Goal: Task Accomplishment & Management: Complete application form

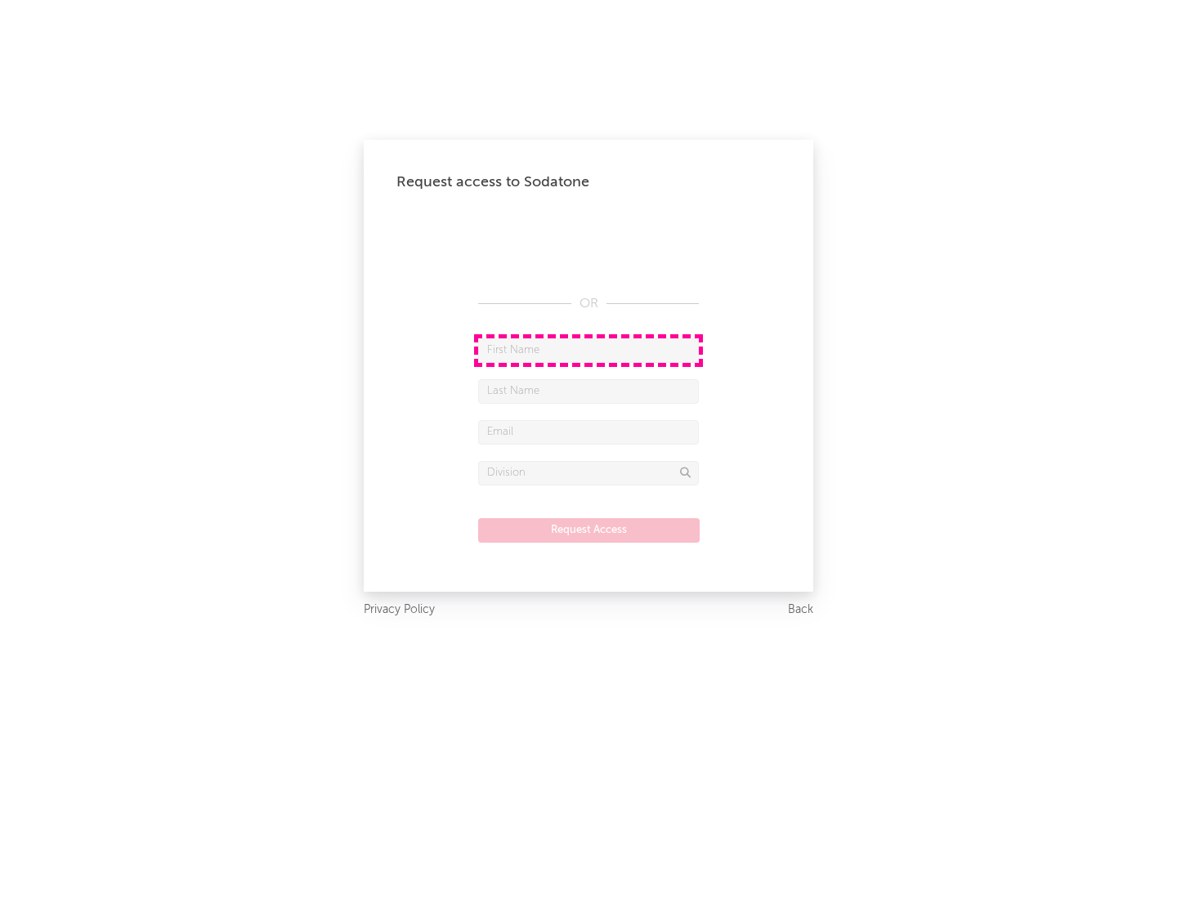
click at [588, 350] on input "text" at bounding box center [588, 350] width 221 height 25
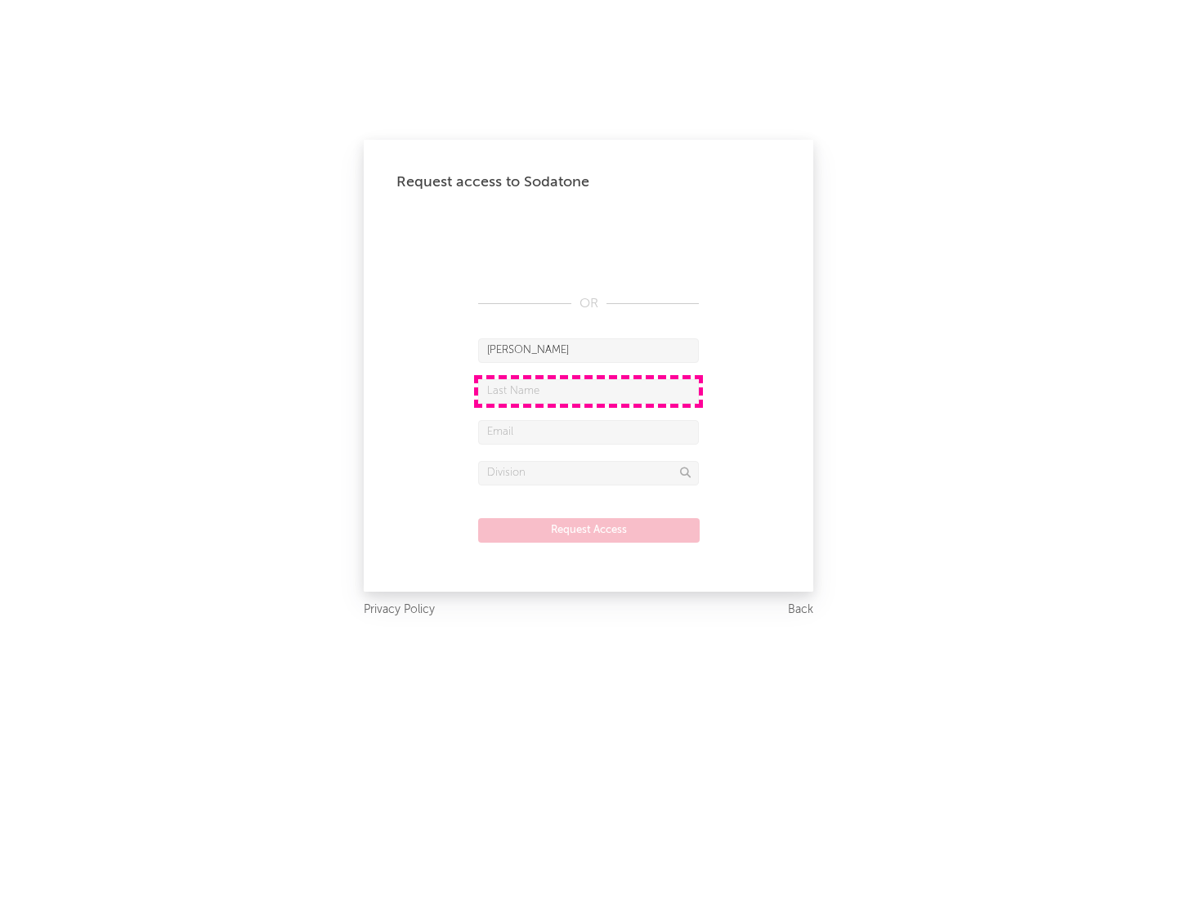
type input "[PERSON_NAME]"
click at [588, 391] on input "text" at bounding box center [588, 391] width 221 height 25
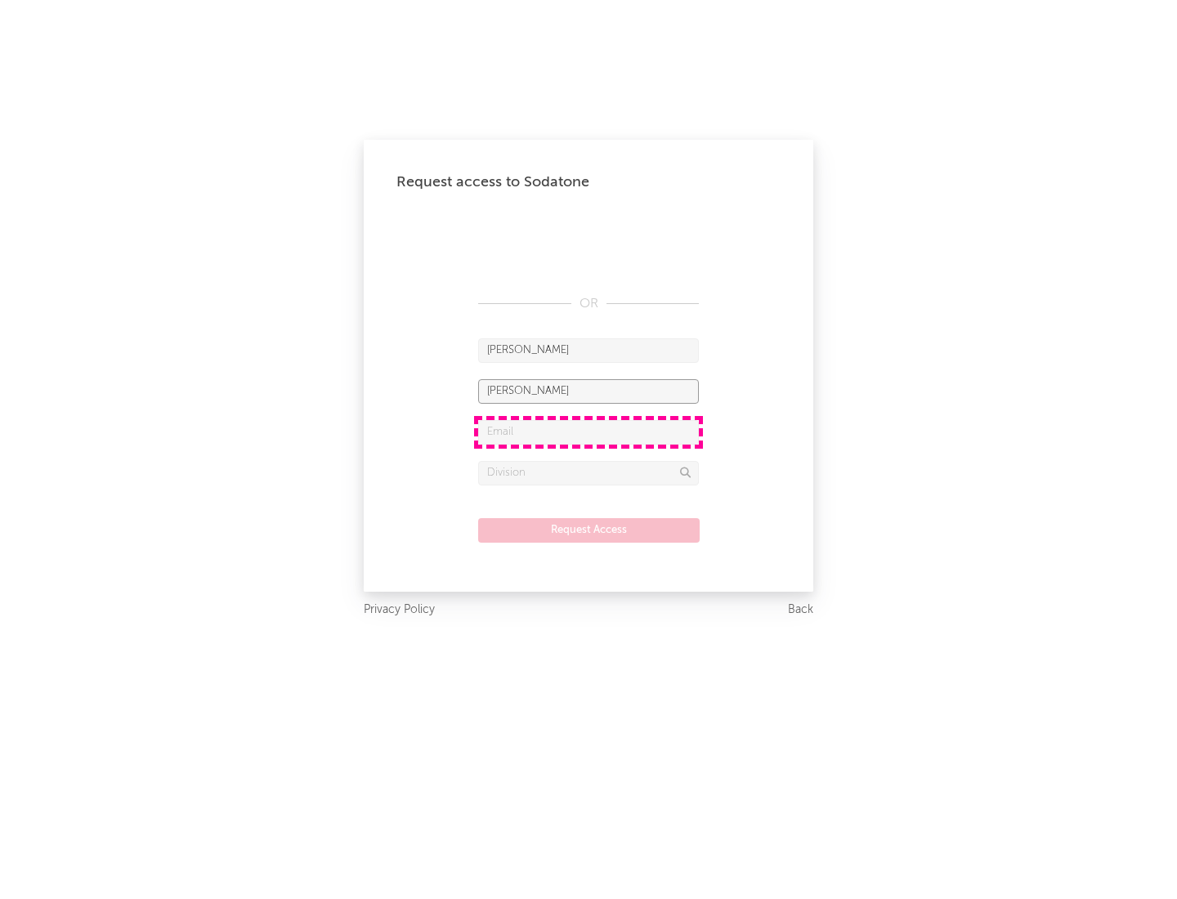
type input "[PERSON_NAME]"
click at [588, 431] on input "text" at bounding box center [588, 432] width 221 height 25
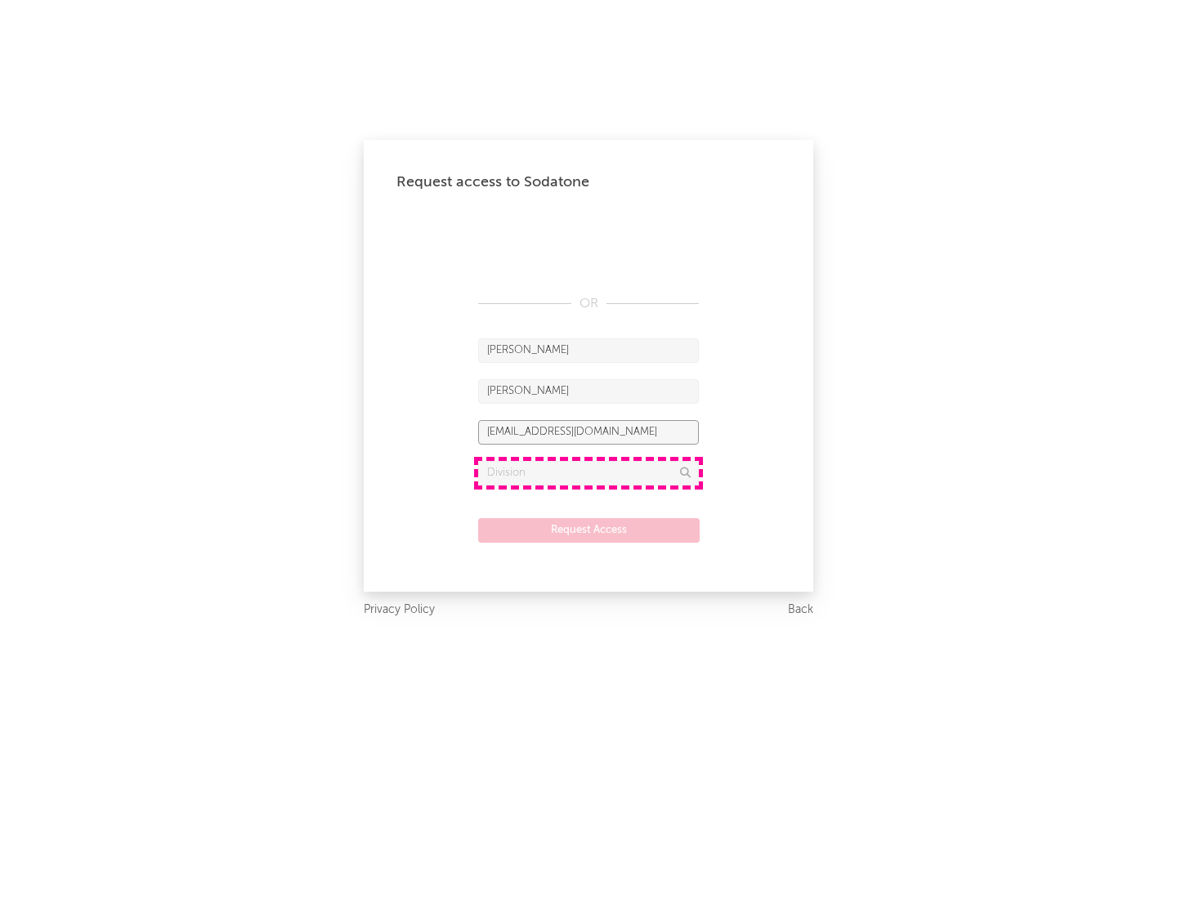
type input "[EMAIL_ADDRESS][DOMAIN_NAME]"
click at [588, 472] on input "text" at bounding box center [588, 473] width 221 height 25
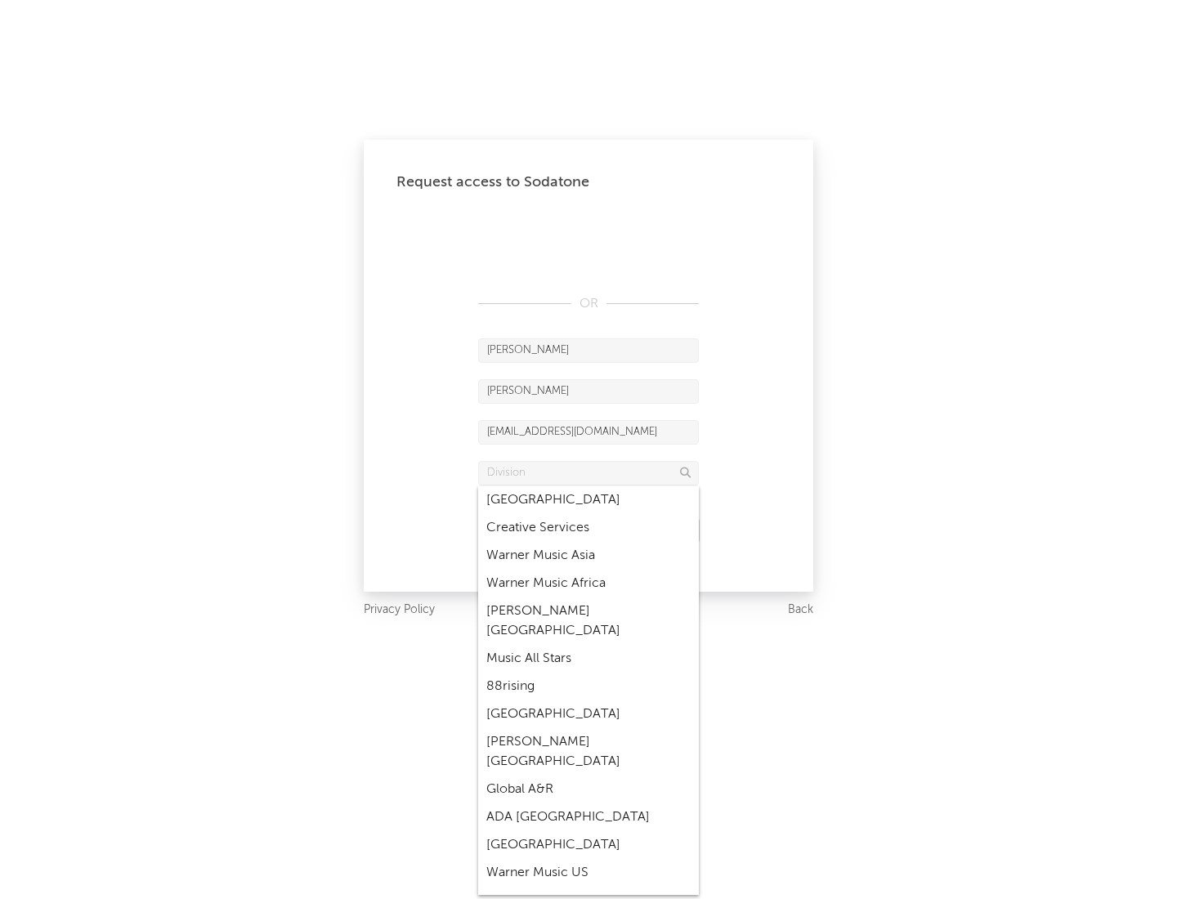
click at [588, 645] on div "Music All Stars" at bounding box center [588, 659] width 221 height 28
type input "Music All Stars"
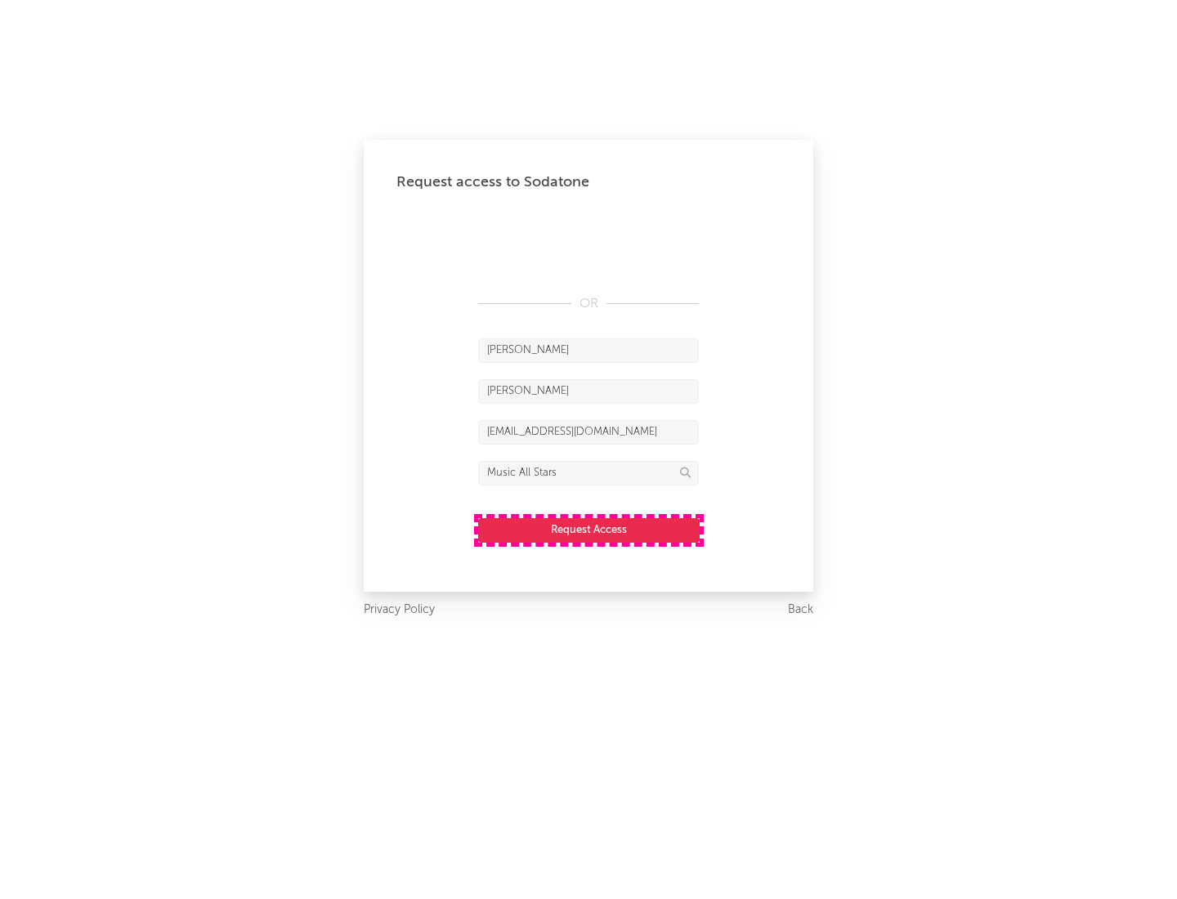
click at [588, 530] on button "Request Access" at bounding box center [588, 530] width 221 height 25
